Goal: Find specific page/section: Find specific page/section

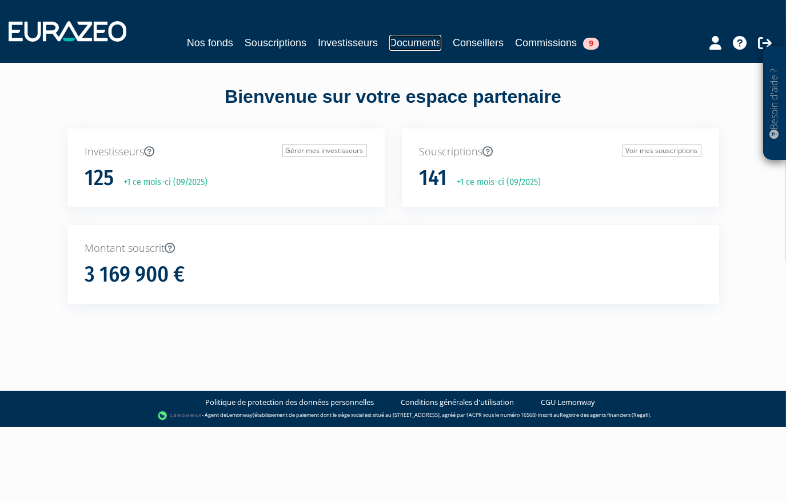
click at [398, 49] on link "Documents" at bounding box center [415, 43] width 52 height 16
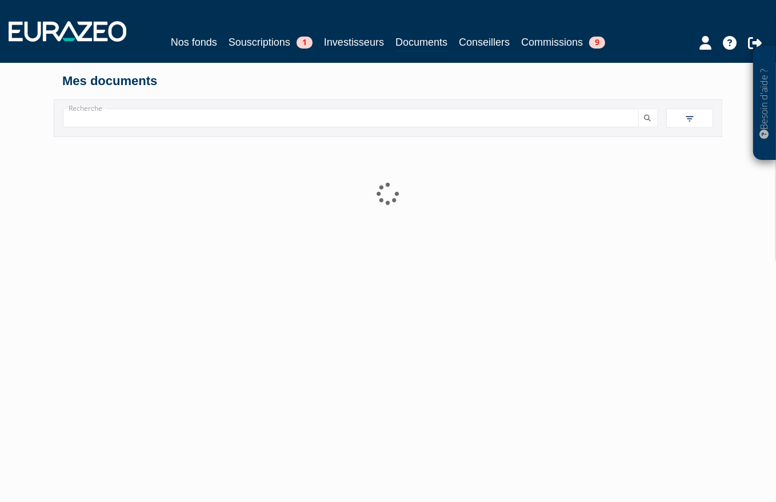
click at [197, 38] on link "Nos fonds" at bounding box center [194, 42] width 46 height 16
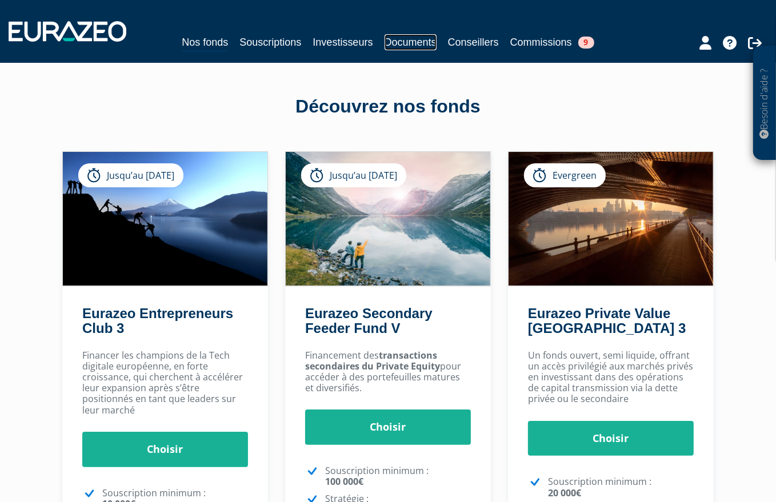
click at [406, 39] on link "Documents" at bounding box center [411, 42] width 52 height 16
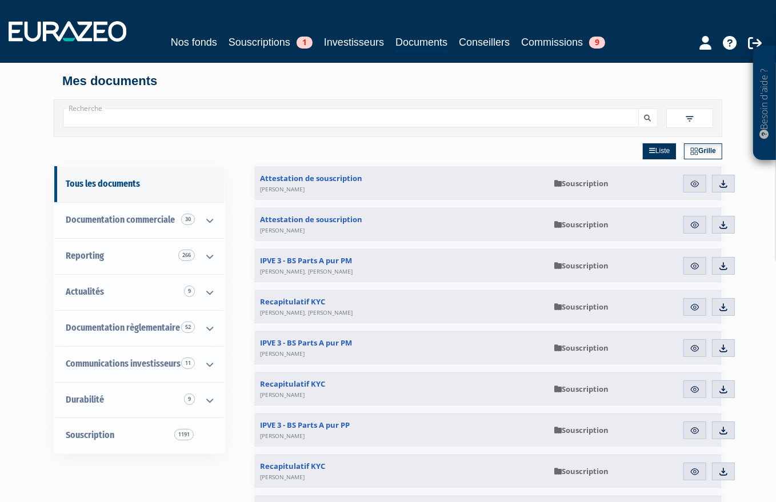
click at [255, 123] on input "Recherche" at bounding box center [351, 118] width 576 height 19
type input "ambition"
click at [638, 109] on button "submit" at bounding box center [647, 118] width 19 height 19
